Goal: Find specific page/section: Find specific page/section

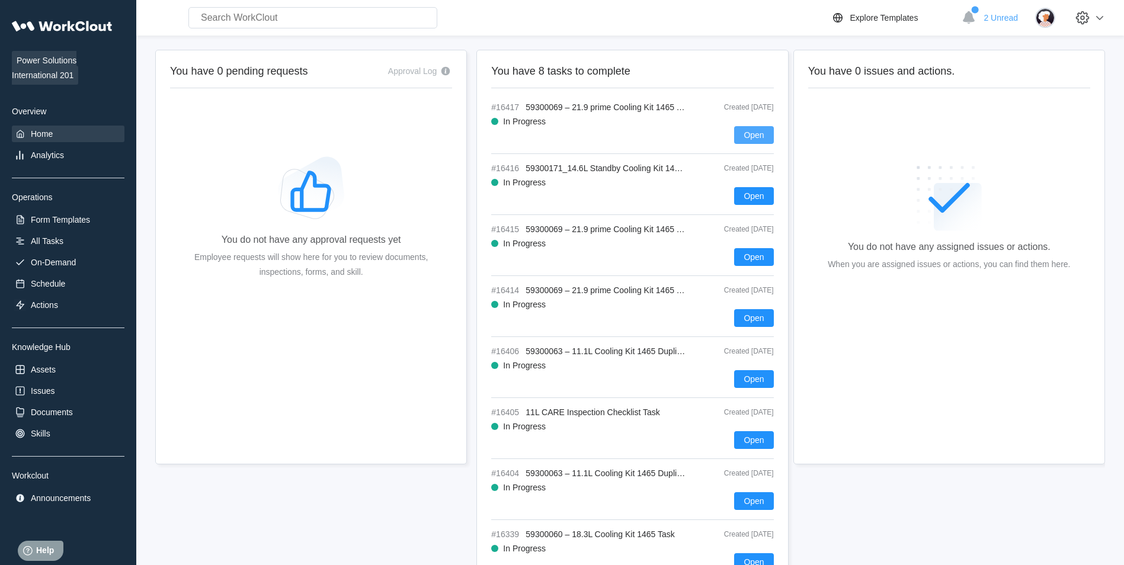
click at [750, 142] on button "Open" at bounding box center [753, 135] width 39 height 18
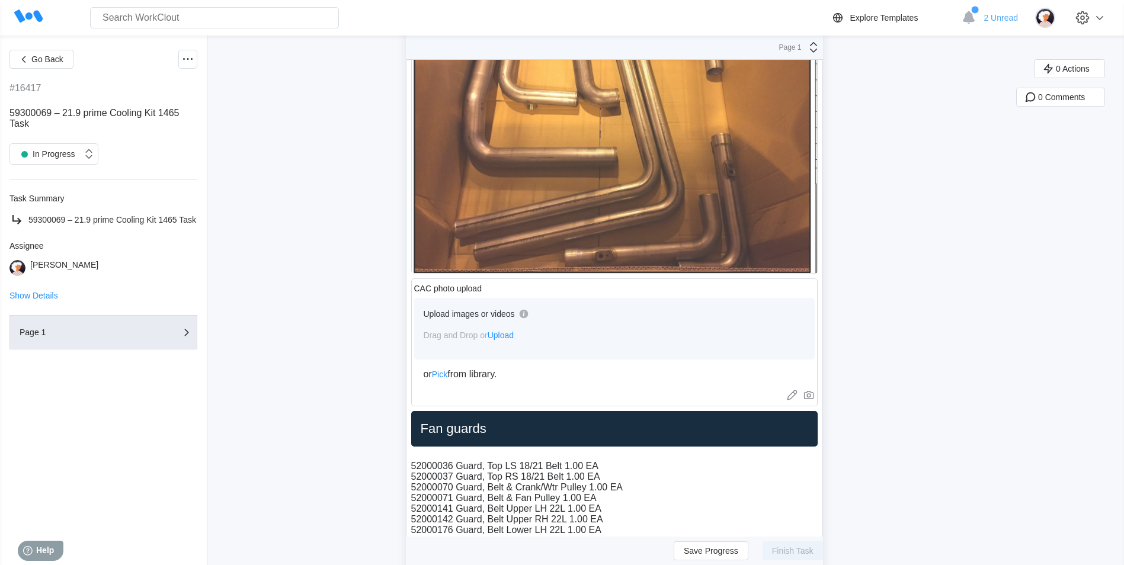
scroll to position [652, 0]
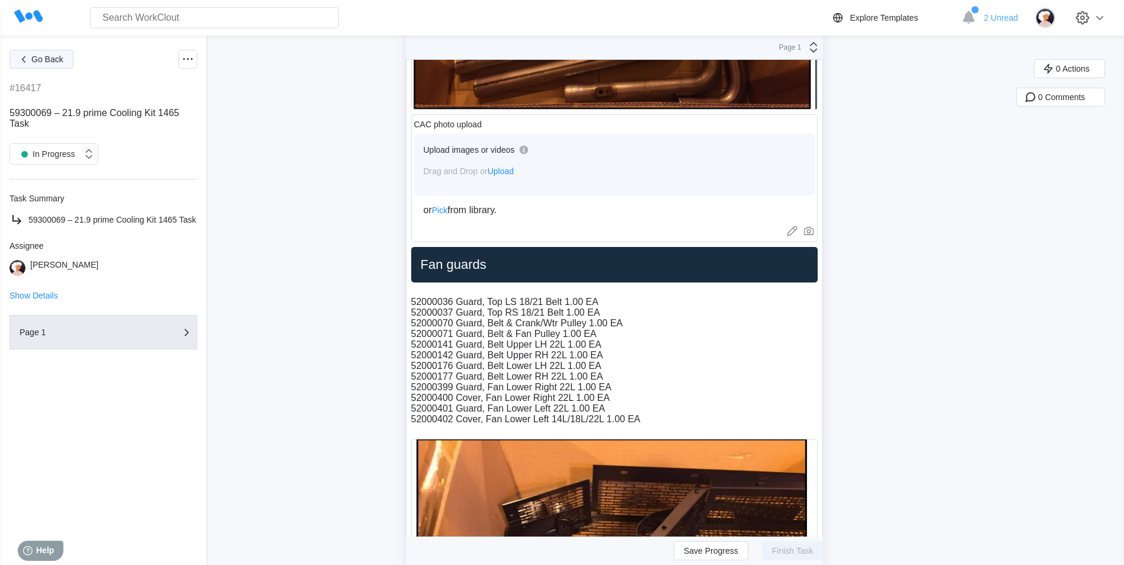
click at [30, 59] on button "Go Back" at bounding box center [41, 59] width 64 height 19
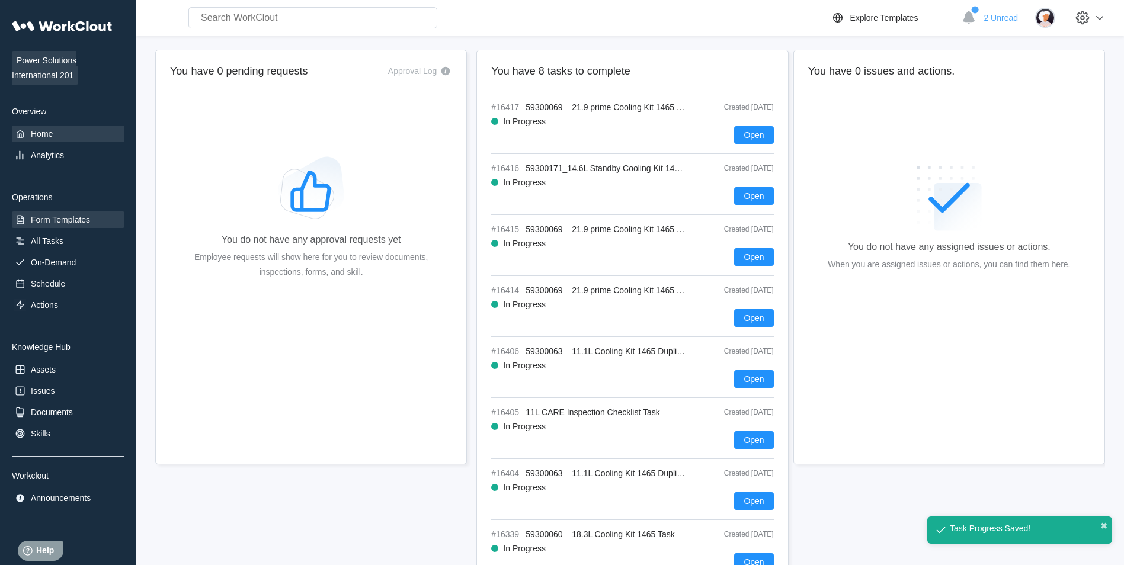
click at [63, 219] on div "Form Templates" at bounding box center [60, 219] width 59 height 9
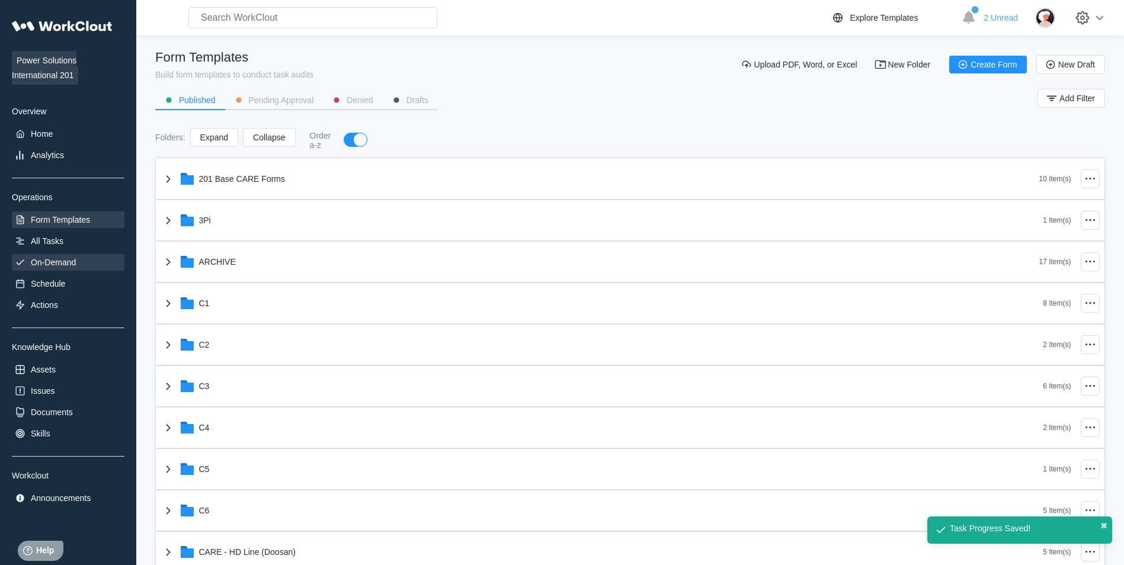
click at [73, 256] on div "On-Demand" at bounding box center [68, 262] width 113 height 17
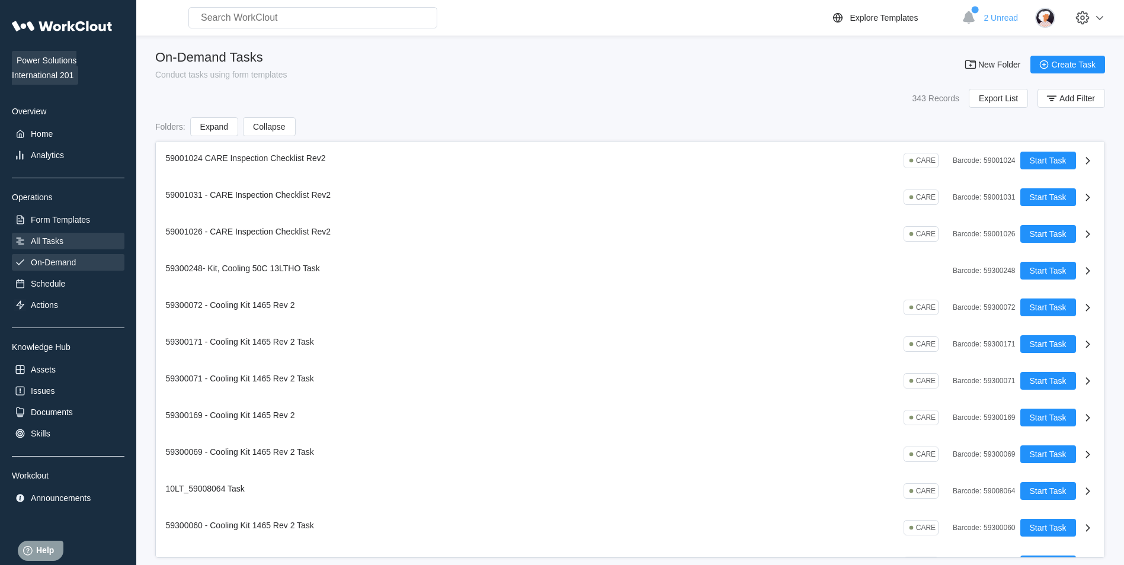
click at [75, 243] on div "All Tasks" at bounding box center [68, 241] width 113 height 17
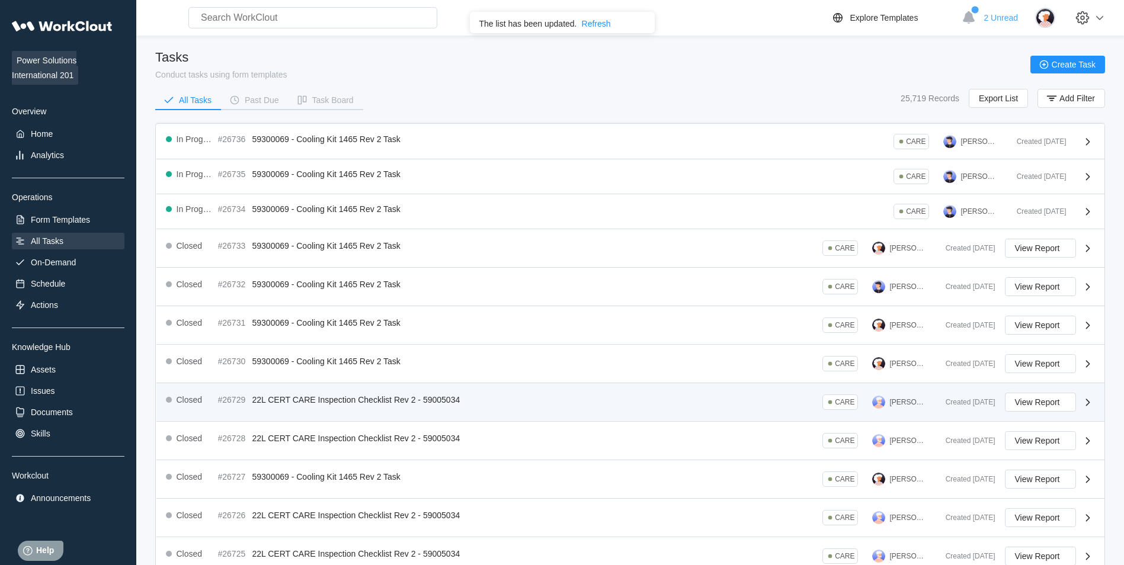
click at [537, 399] on div "Closed #26729 22L CERT CARE Inspection Checklist Rev 2 - 59005034 CARE [PERSON_…" at bounding box center [551, 402] width 770 height 19
